Goal: Information Seeking & Learning: Learn about a topic

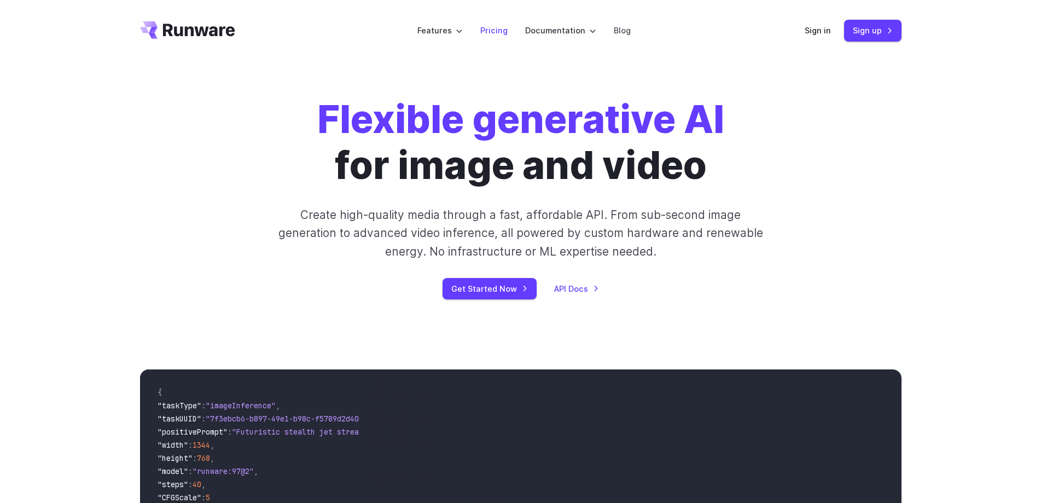
click at [500, 29] on link "Pricing" at bounding box center [493, 30] width 27 height 13
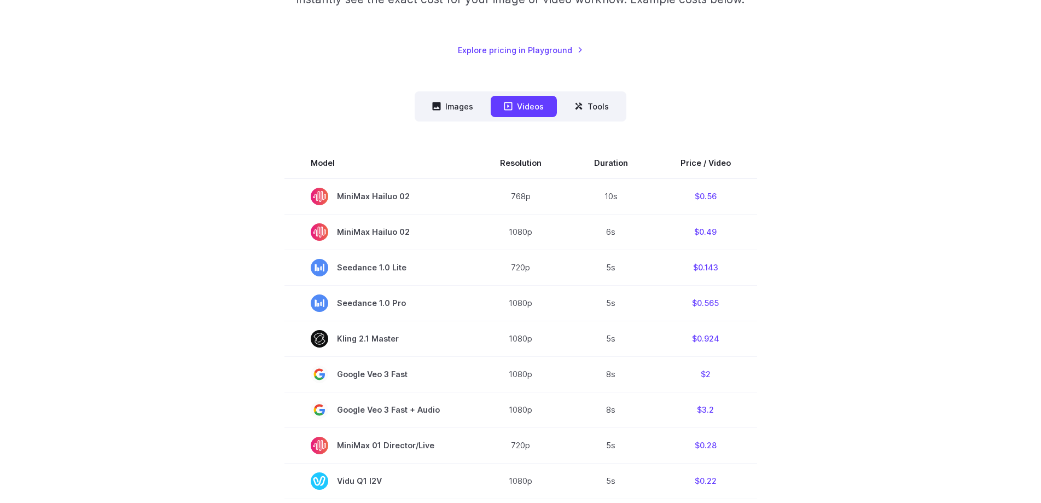
scroll to position [219, 0]
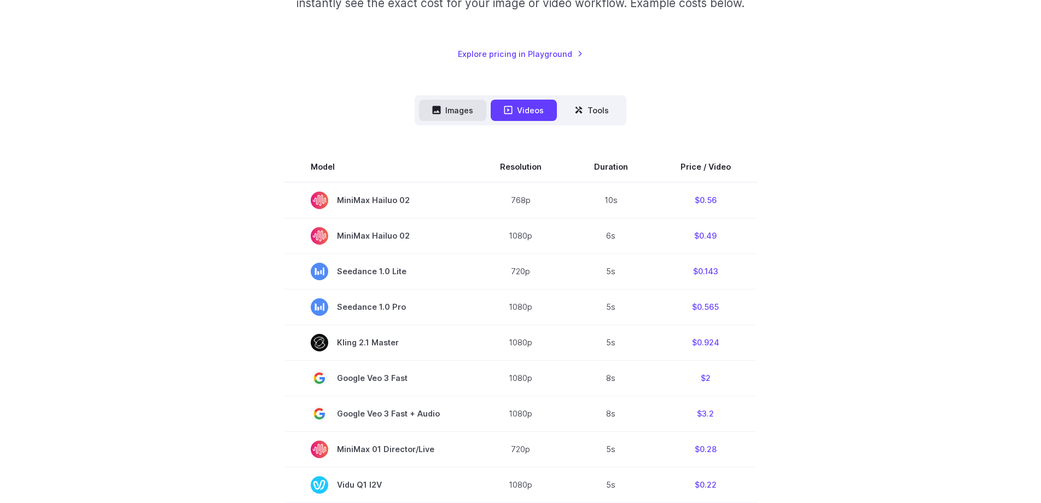
click at [465, 108] on button "Images" at bounding box center [452, 110] width 67 height 21
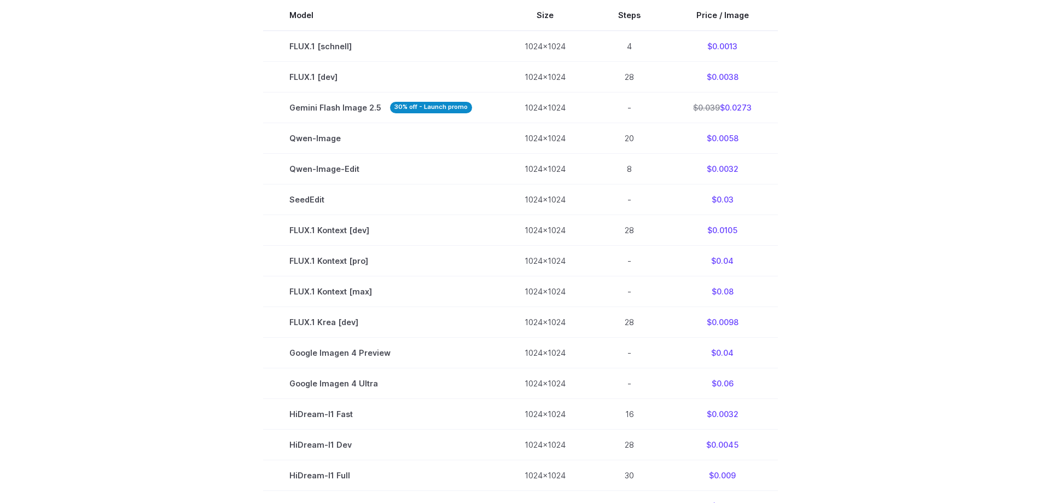
scroll to position [328, 0]
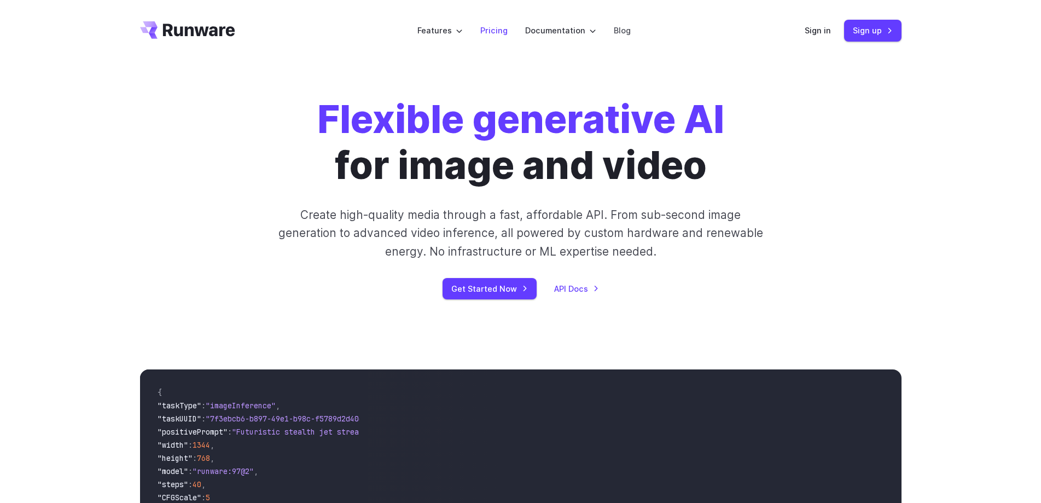
click at [497, 27] on link "Pricing" at bounding box center [493, 30] width 27 height 13
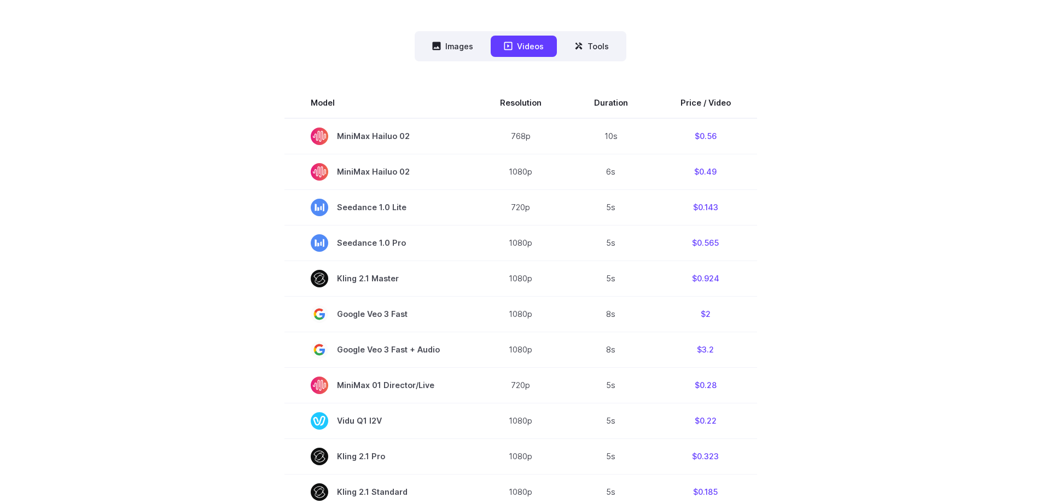
scroll to position [273, 0]
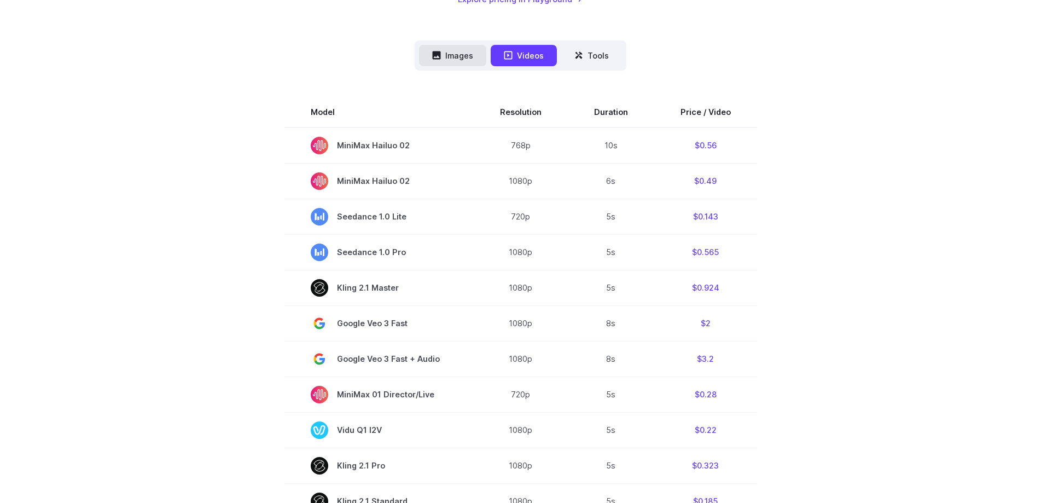
click at [457, 50] on button "Images" at bounding box center [452, 55] width 67 height 21
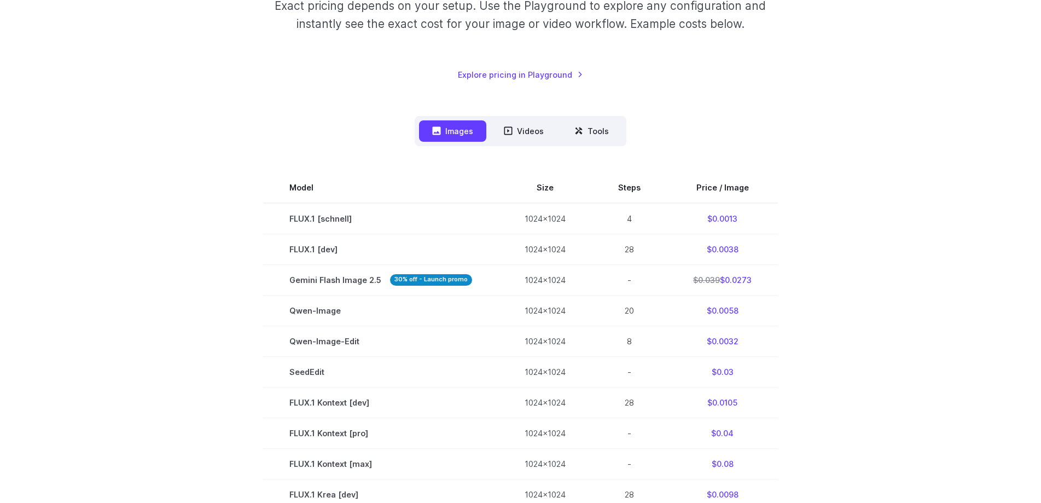
scroll to position [164, 0]
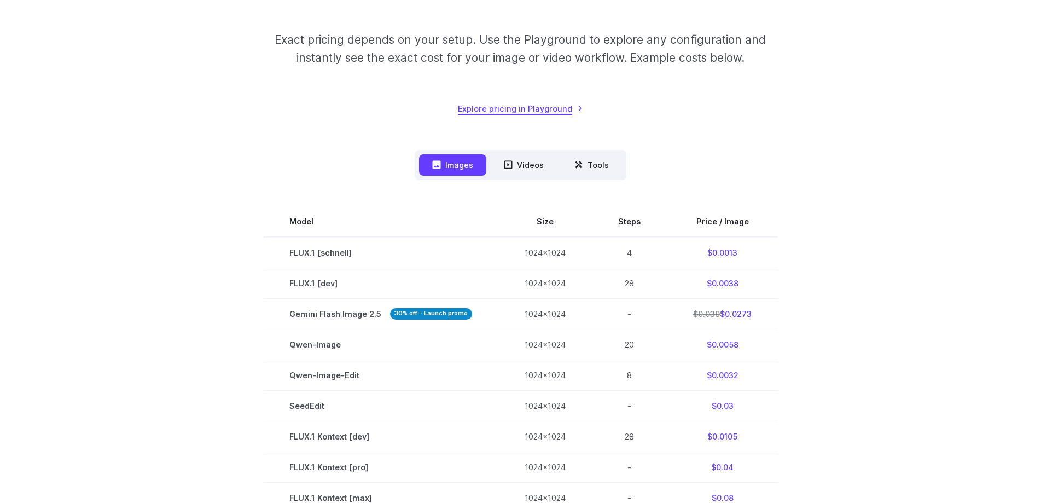
click at [535, 107] on link "Explore pricing in Playground" at bounding box center [520, 108] width 125 height 13
